Goal: Complete application form

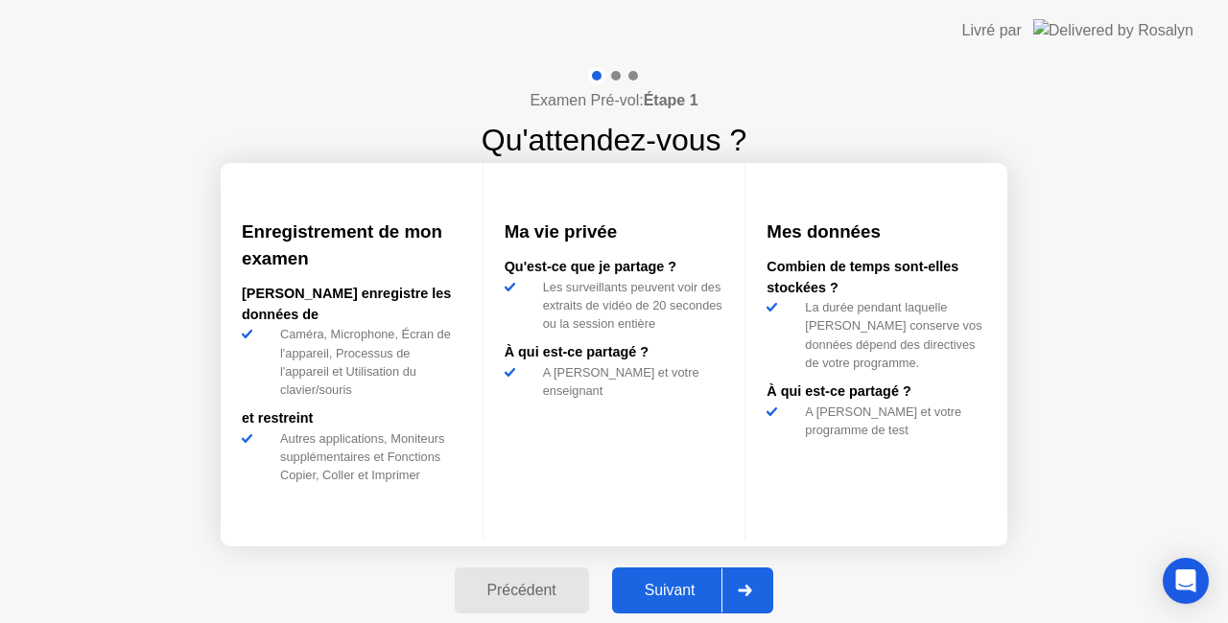
click at [687, 584] on div "Suivant" at bounding box center [670, 590] width 105 height 17
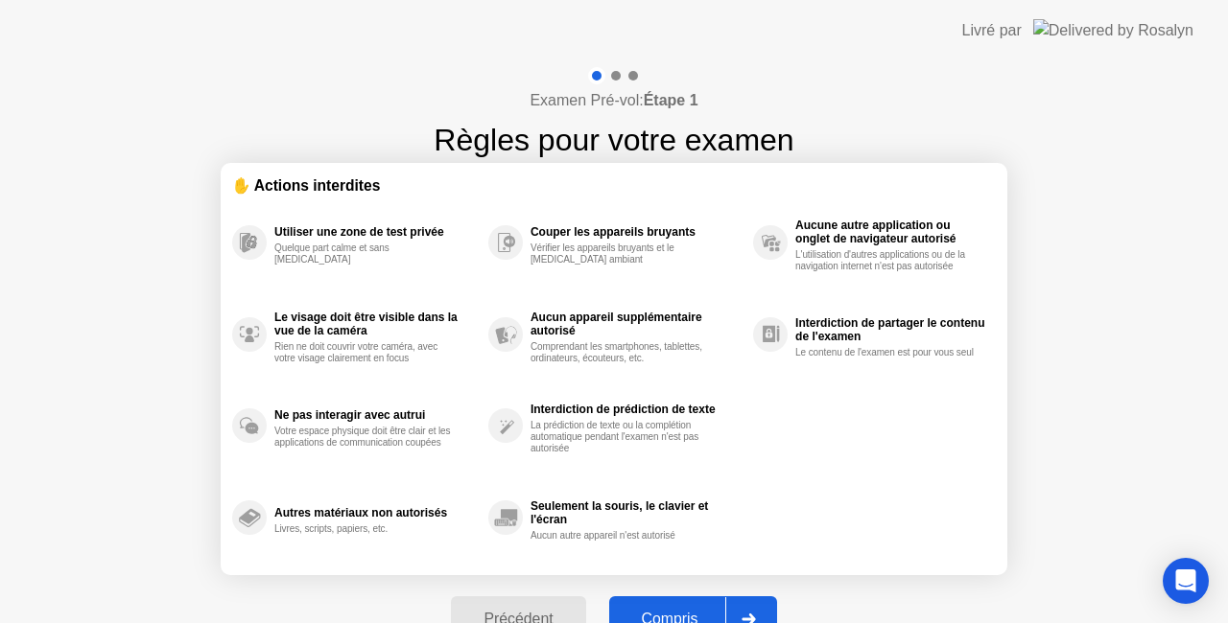
click at [687, 584] on div "Précédent Compris" at bounding box center [613, 619] width 348 height 88
click at [683, 607] on button "Compris" at bounding box center [693, 620] width 168 height 46
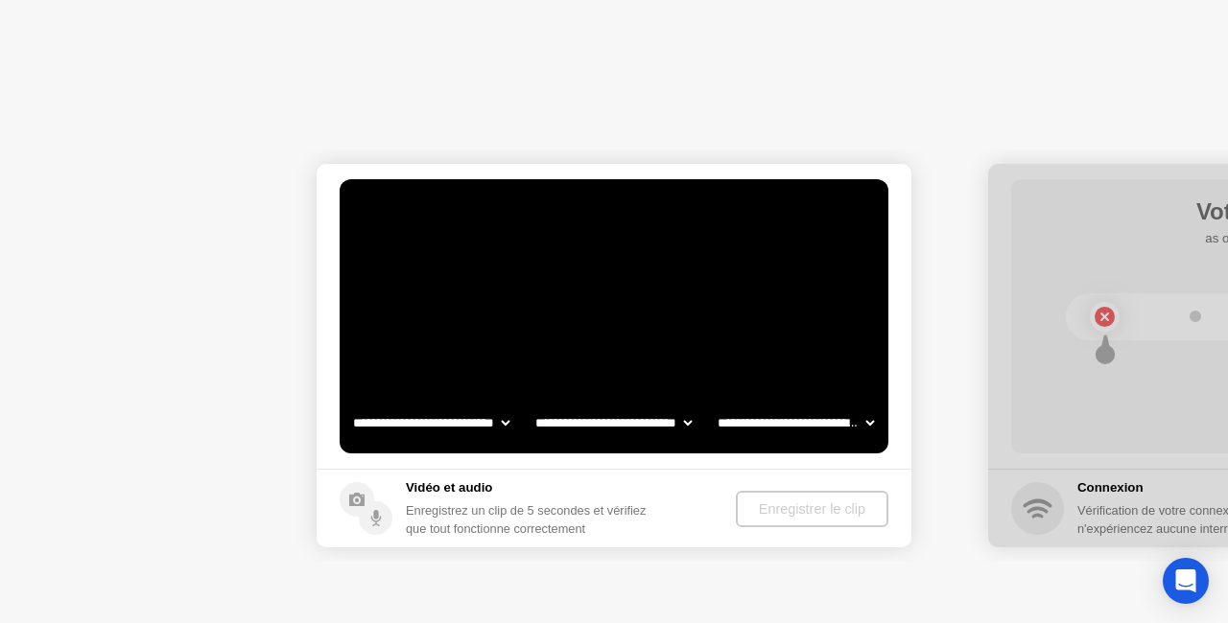
select select "**********"
select select "*******"
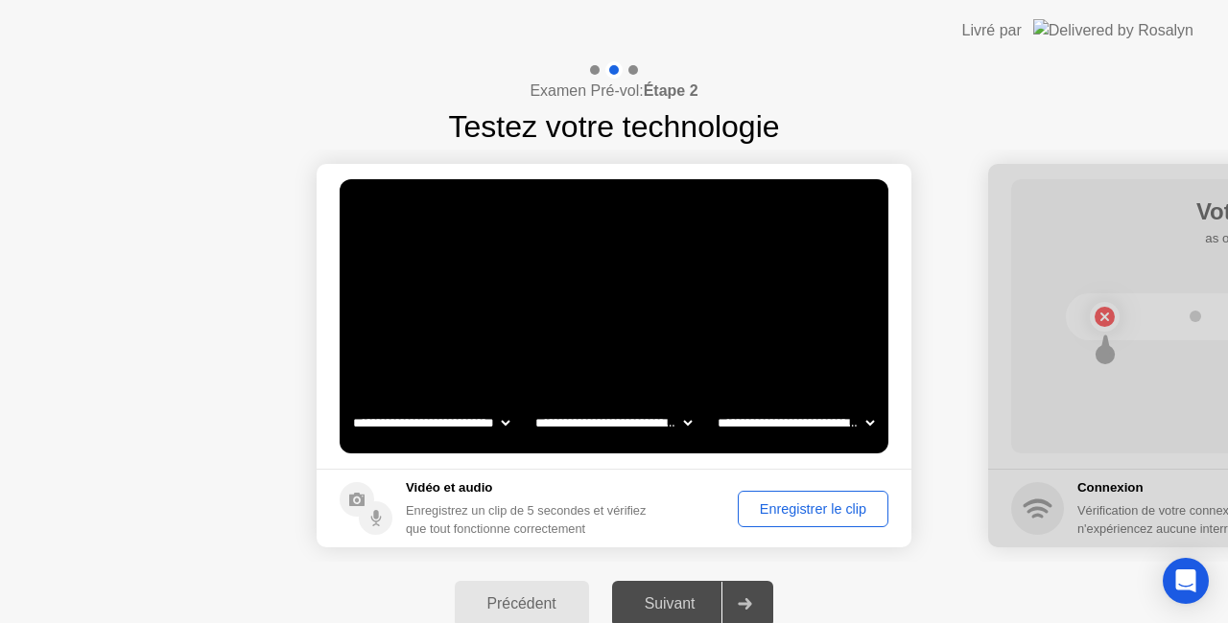
click at [762, 506] on div "Enregistrer le clip" at bounding box center [812, 509] width 137 height 15
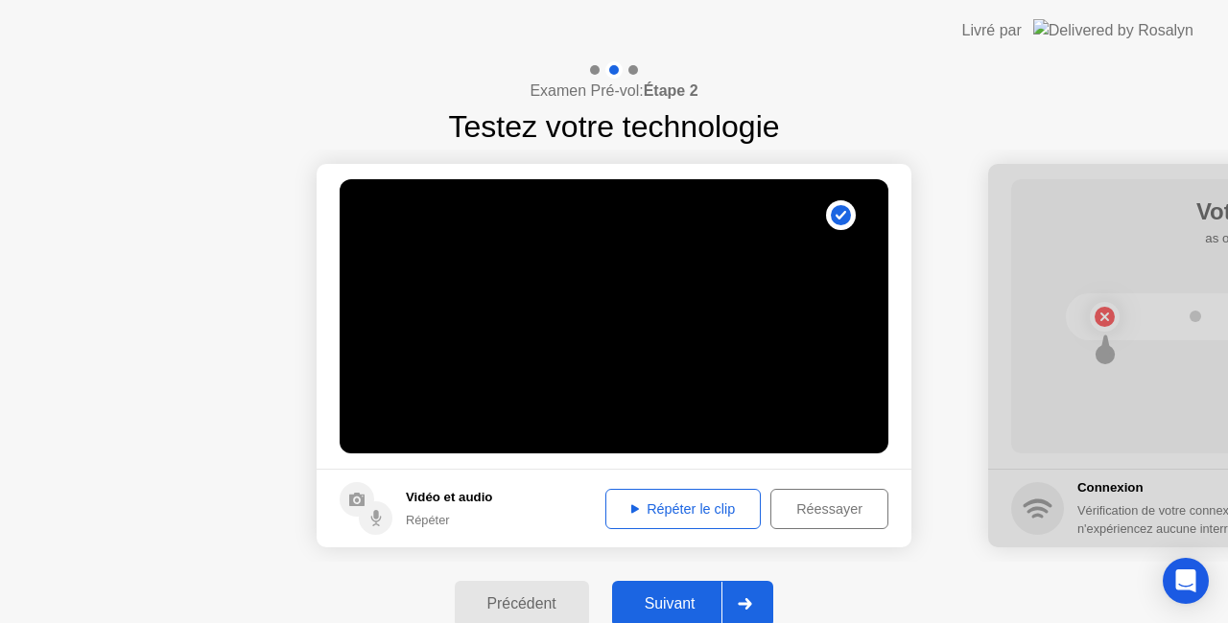
click at [696, 502] on div "Répéter le clip" at bounding box center [683, 509] width 142 height 15
click at [745, 598] on icon at bounding box center [744, 604] width 14 height 12
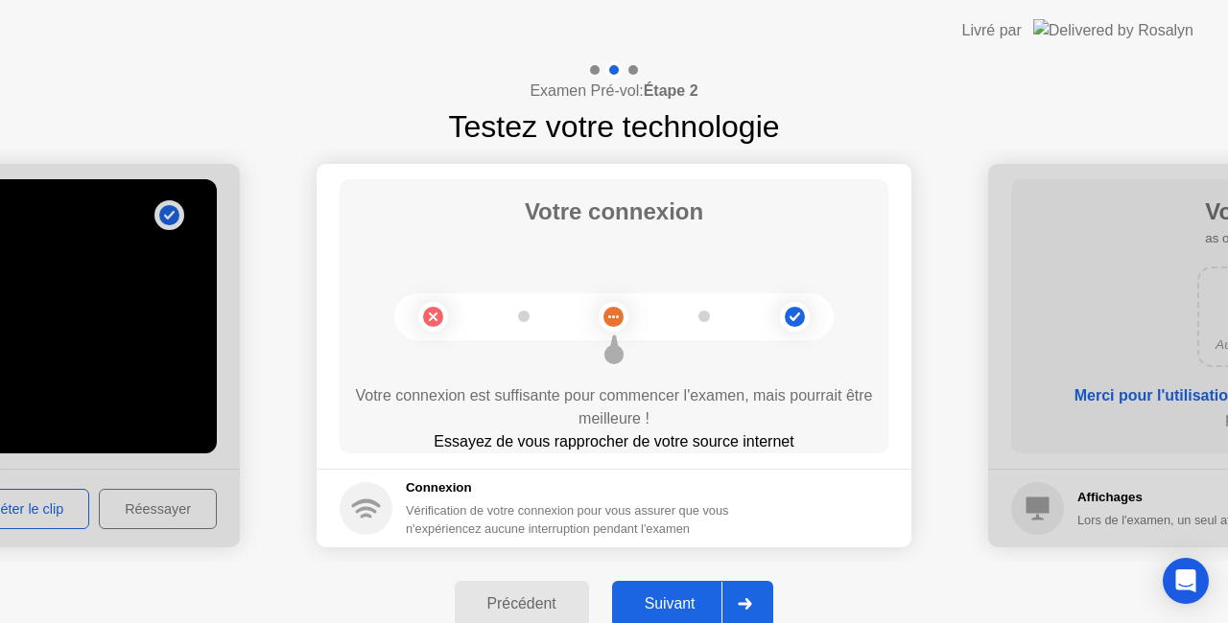
click at [702, 596] on div "Suivant" at bounding box center [670, 604] width 105 height 17
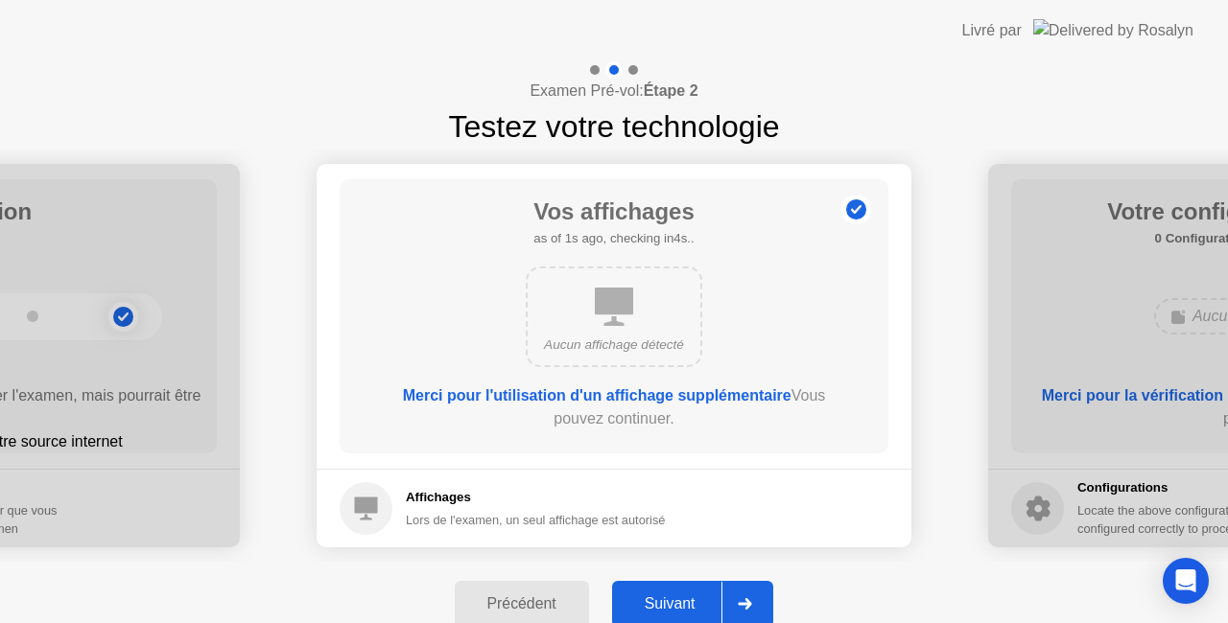
click at [702, 596] on div "Suivant" at bounding box center [670, 604] width 105 height 17
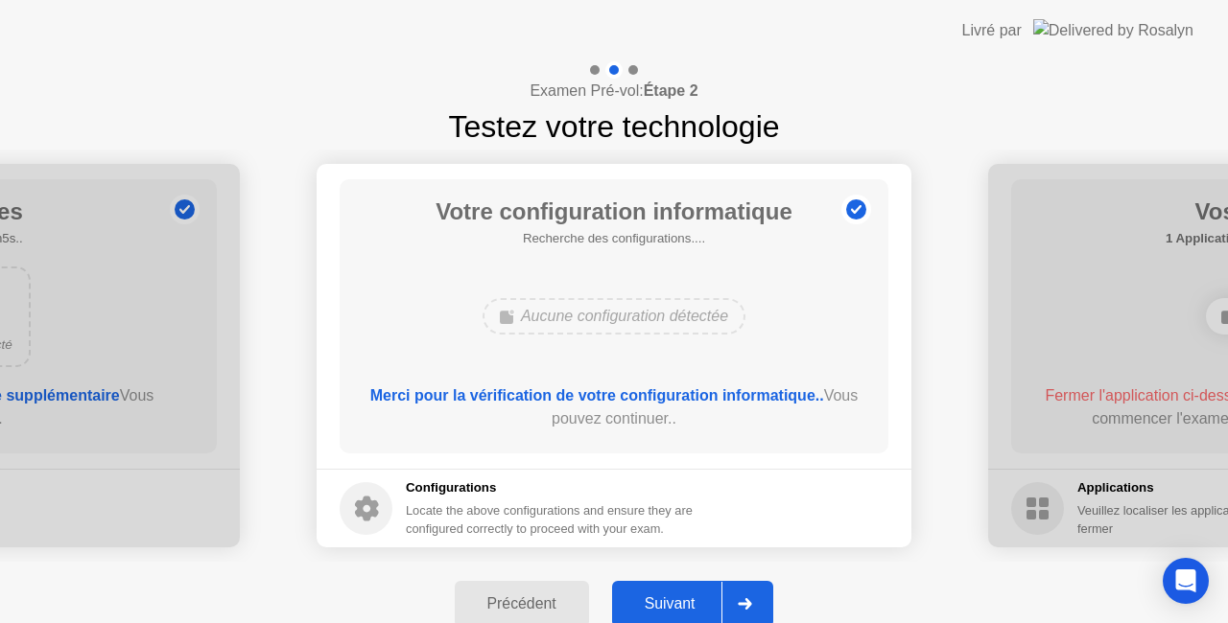
click at [702, 596] on div "Suivant" at bounding box center [670, 604] width 105 height 17
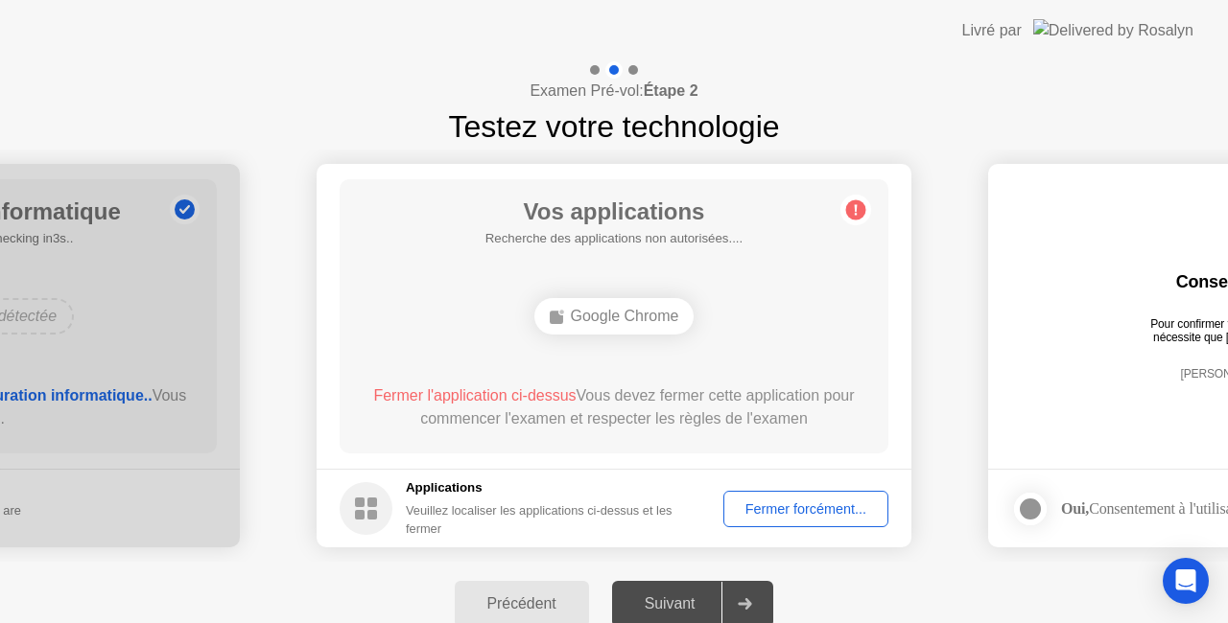
click at [760, 517] on div "Fermer forcément..." at bounding box center [806, 509] width 152 height 15
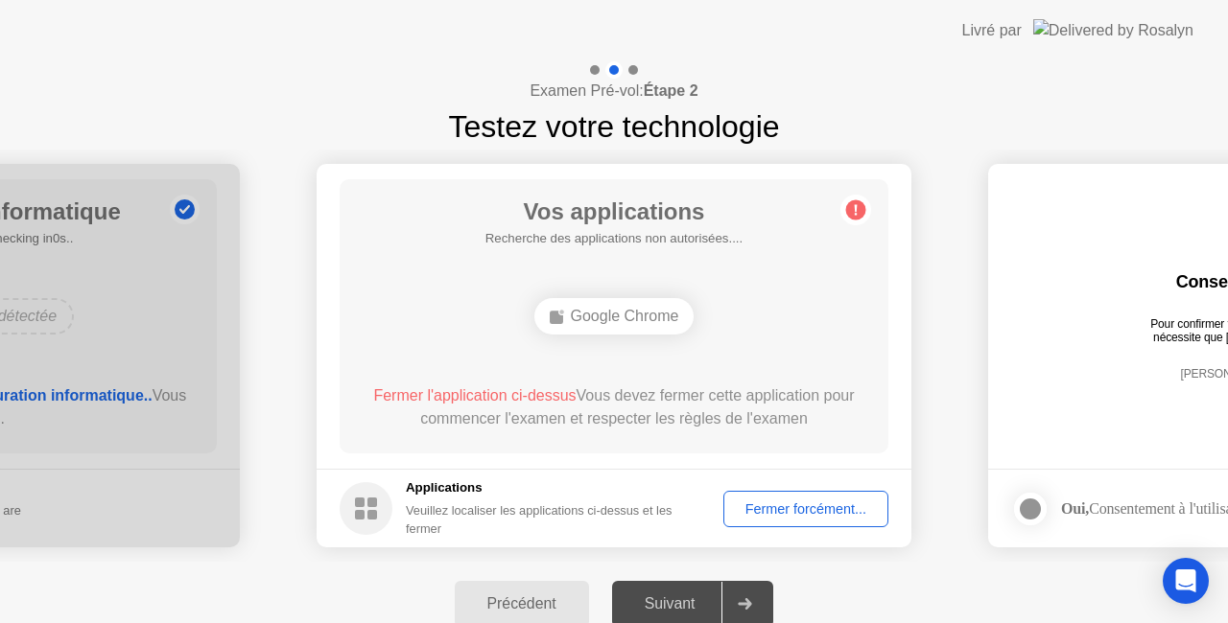
click at [760, 502] on div "Fermer forcément..." at bounding box center [806, 509] width 152 height 15
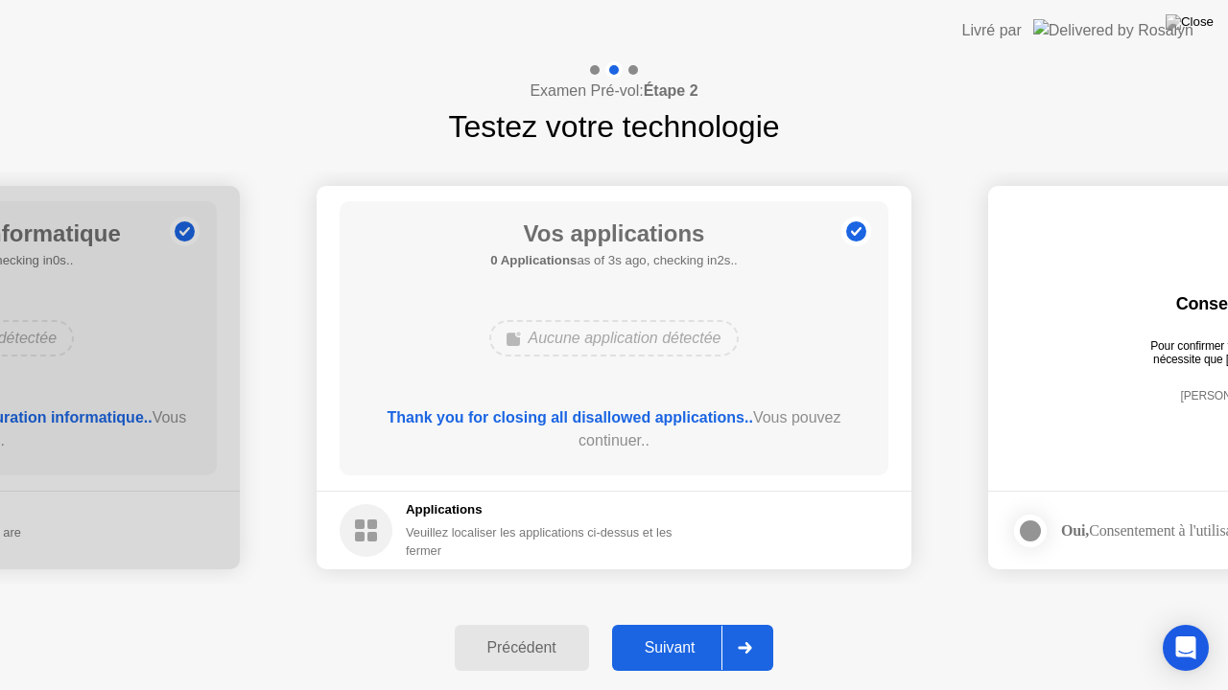
click at [736, 622] on div at bounding box center [744, 648] width 46 height 44
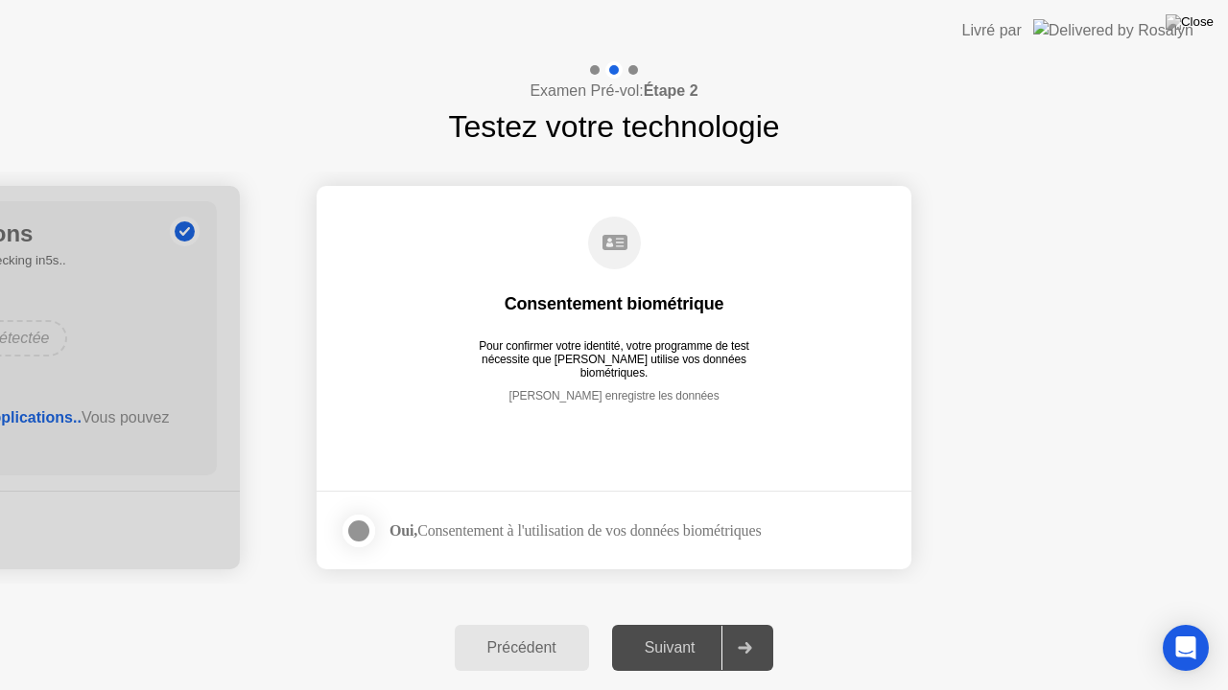
click at [359, 527] on div at bounding box center [358, 531] width 23 height 23
click at [679, 622] on div "Suivant" at bounding box center [670, 648] width 105 height 17
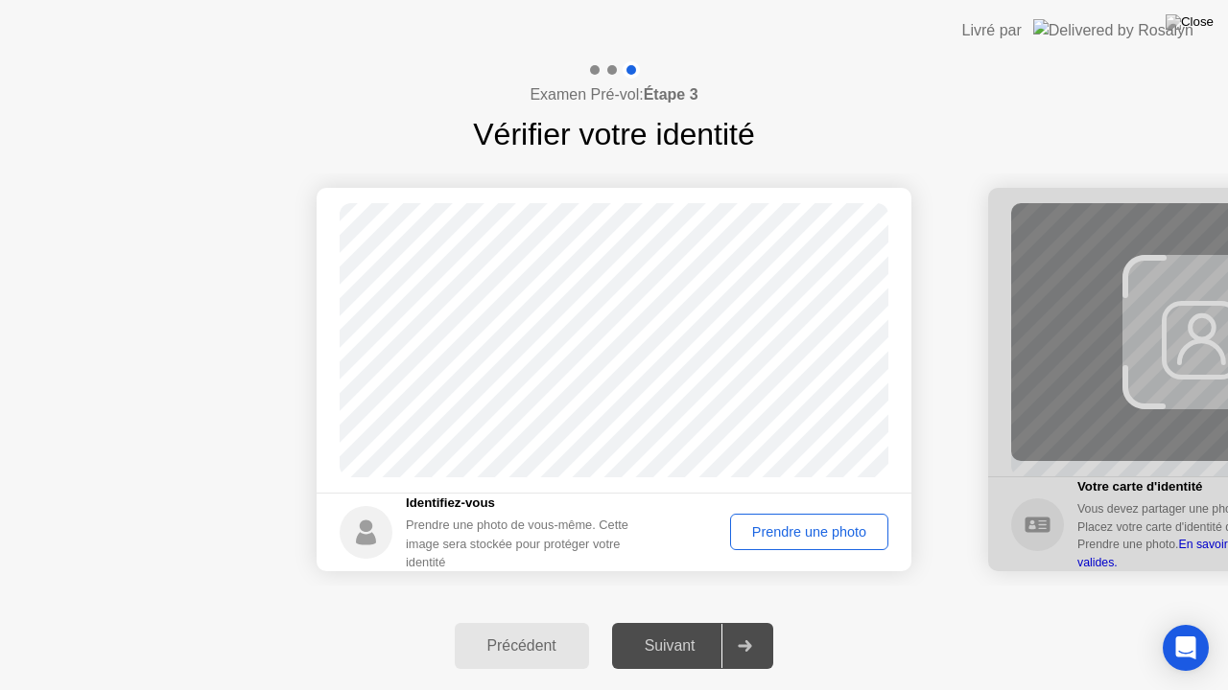
click at [788, 527] on div "Prendre une photo" at bounding box center [809, 532] width 145 height 15
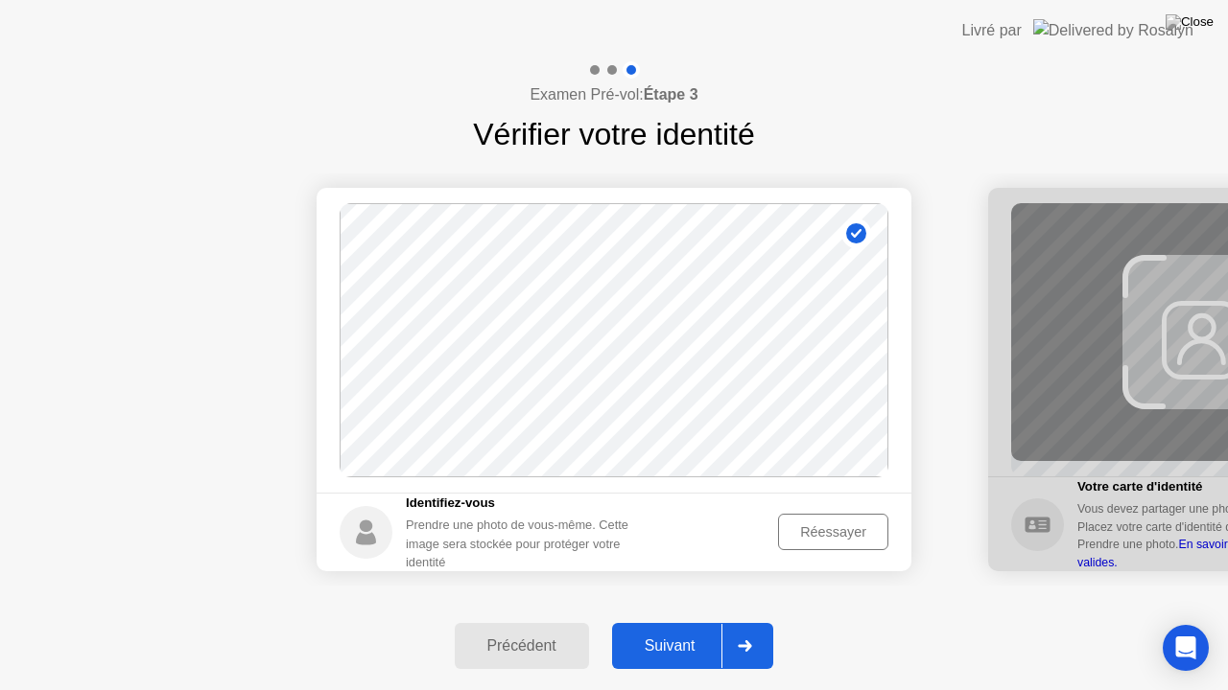
click at [831, 531] on div "Réessayer" at bounding box center [832, 532] width 97 height 15
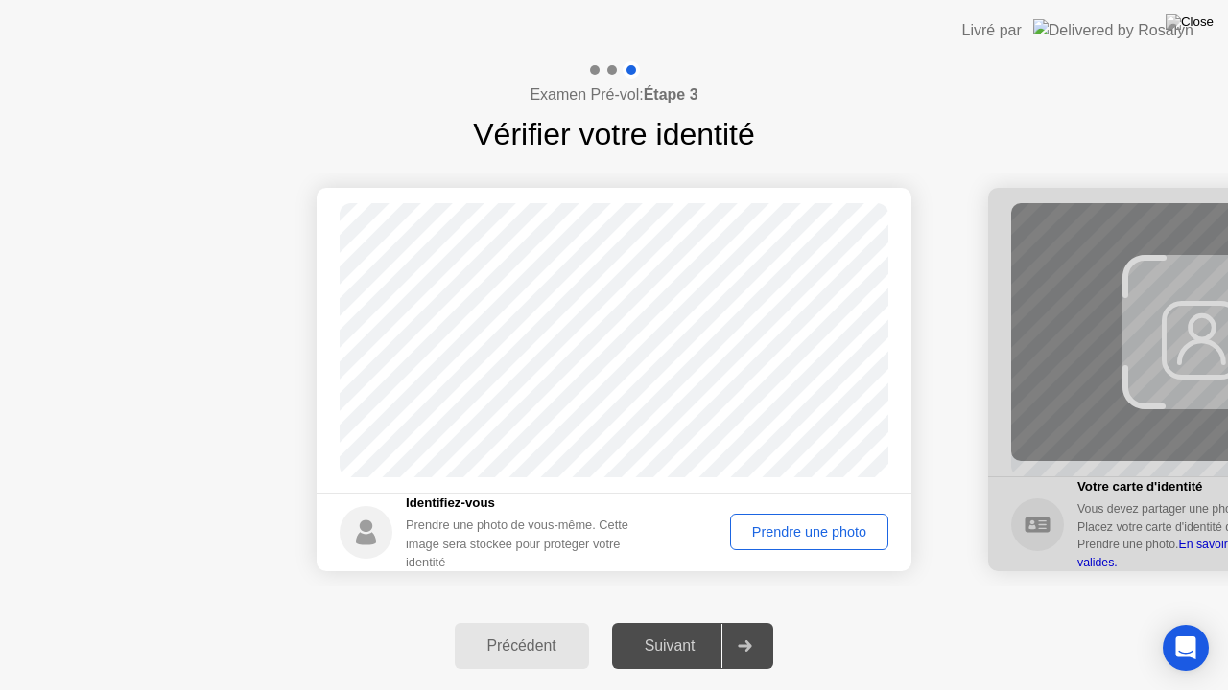
click at [808, 531] on div "Prendre une photo" at bounding box center [809, 532] width 145 height 15
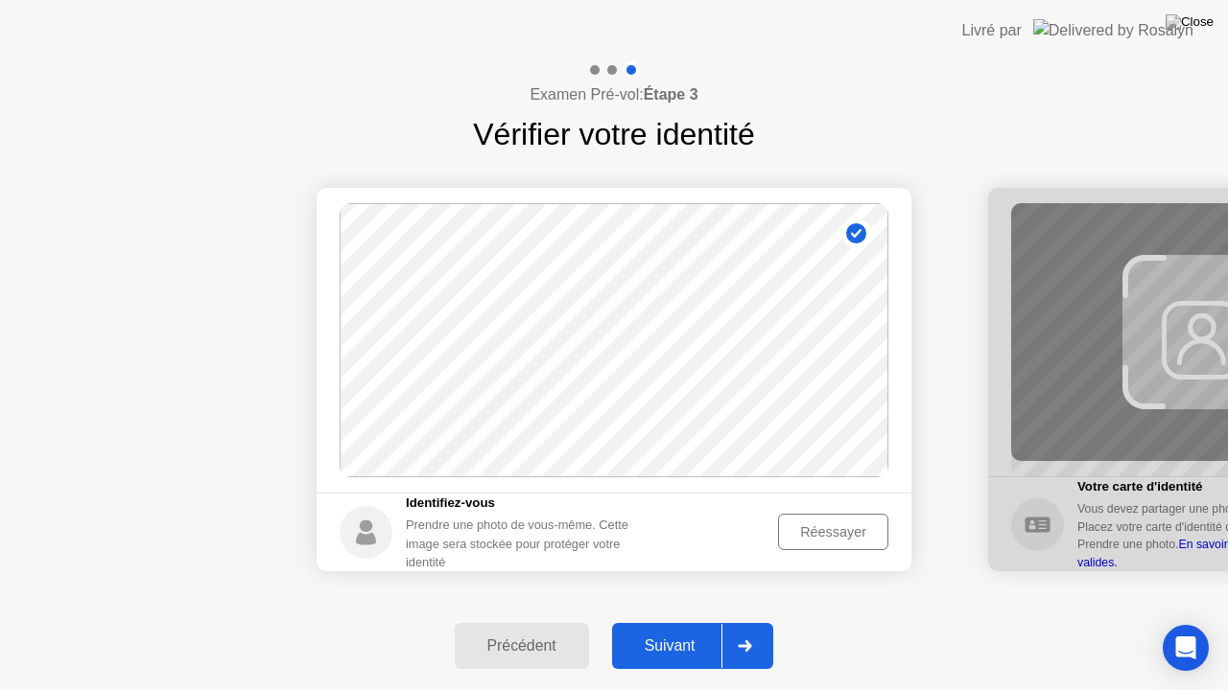
click at [744, 622] on div at bounding box center [744, 646] width 46 height 44
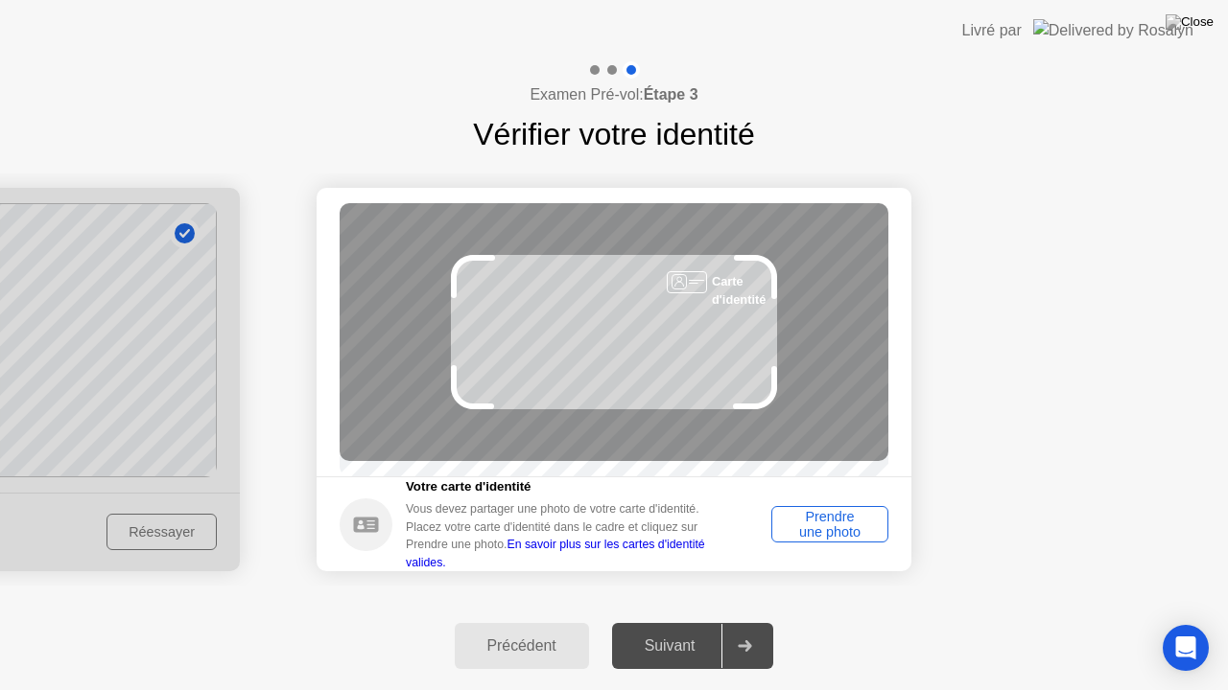
click at [744, 622] on div at bounding box center [744, 646] width 46 height 44
click at [815, 529] on div "Prendre une photo" at bounding box center [830, 524] width 104 height 31
